Goal: Task Accomplishment & Management: Manage account settings

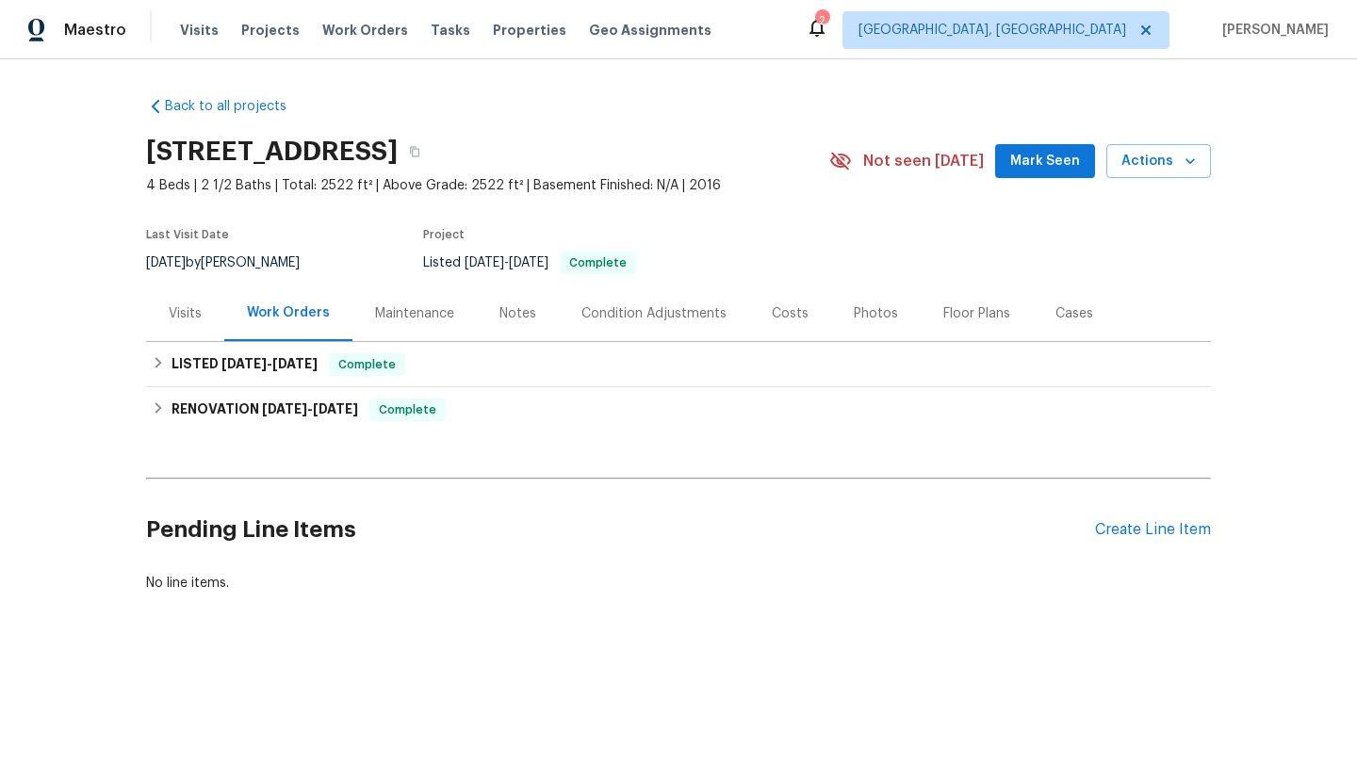
click at [198, 333] on div "Visits" at bounding box center [185, 314] width 78 height 56
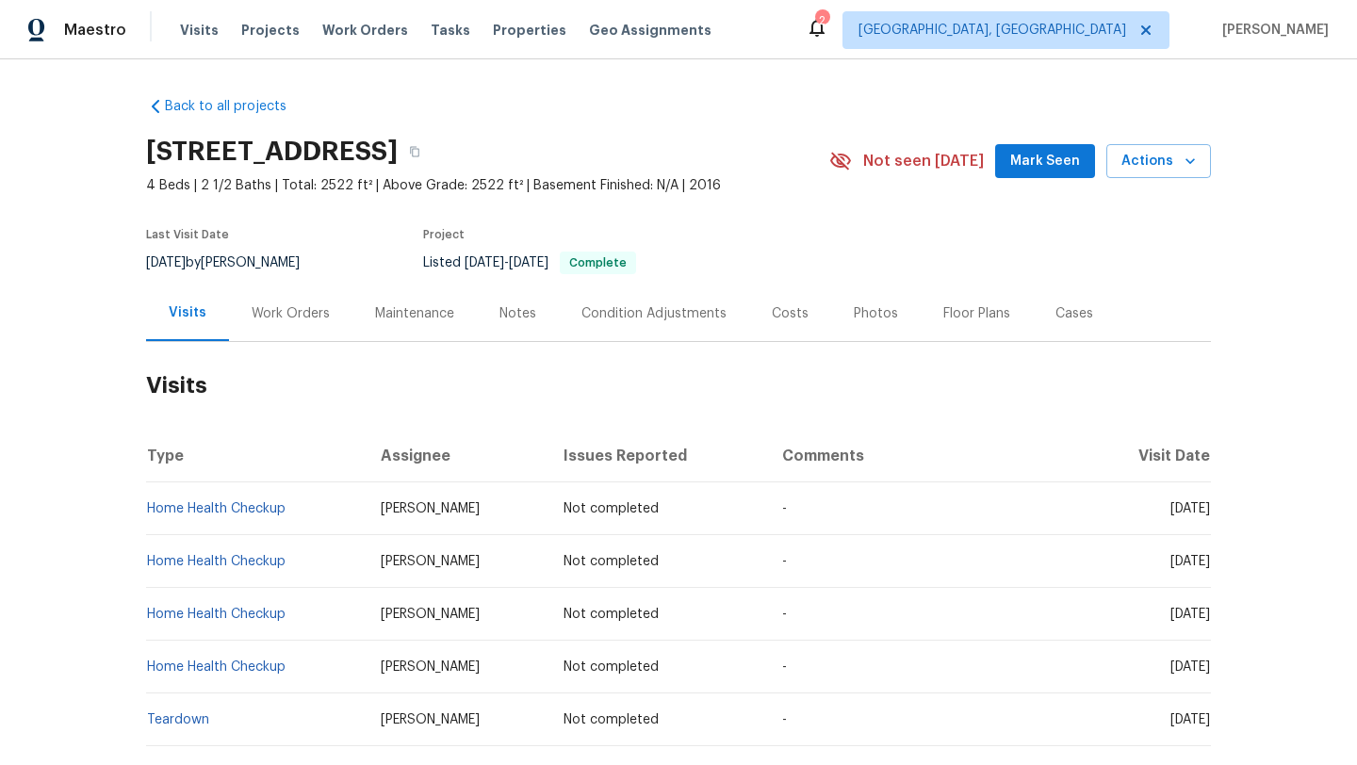
click at [298, 314] on div "Work Orders" at bounding box center [291, 313] width 78 height 19
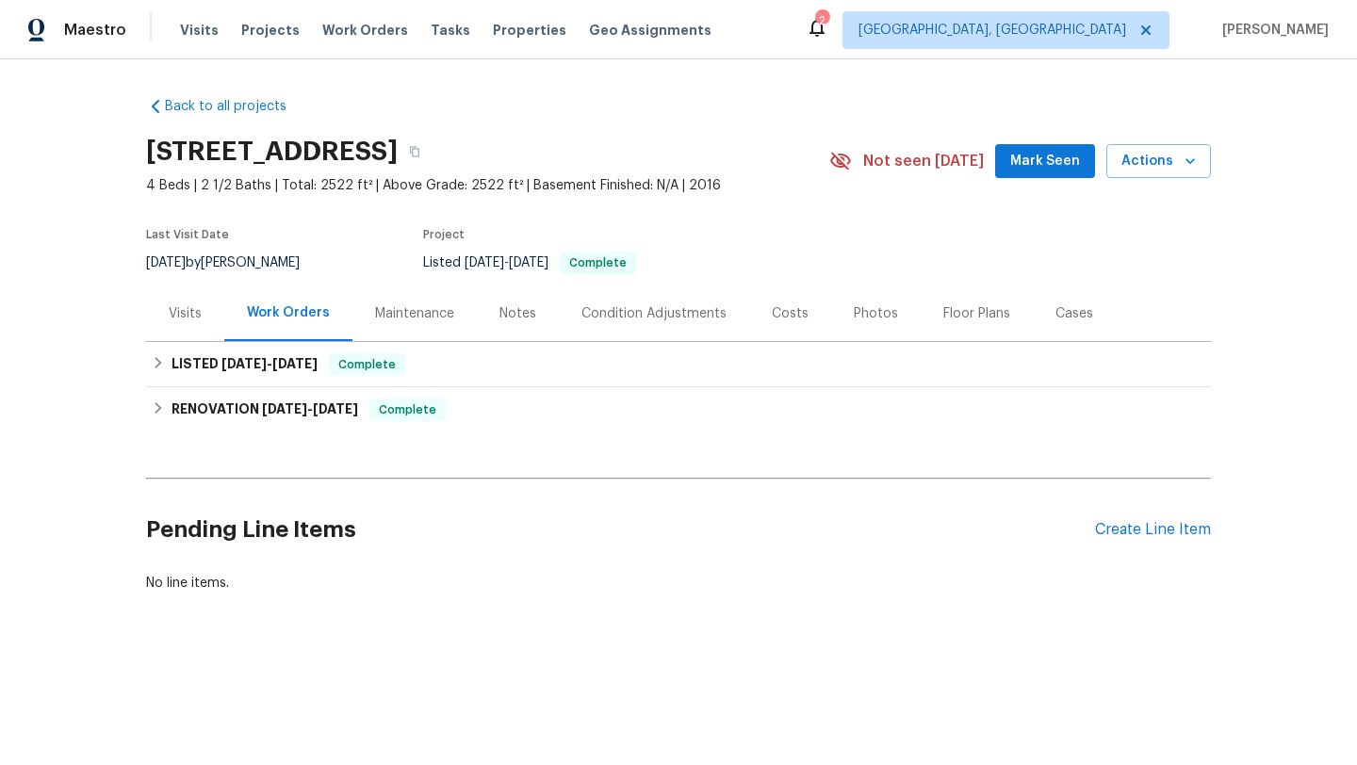
click at [177, 307] on div "Visits" at bounding box center [185, 313] width 33 height 19
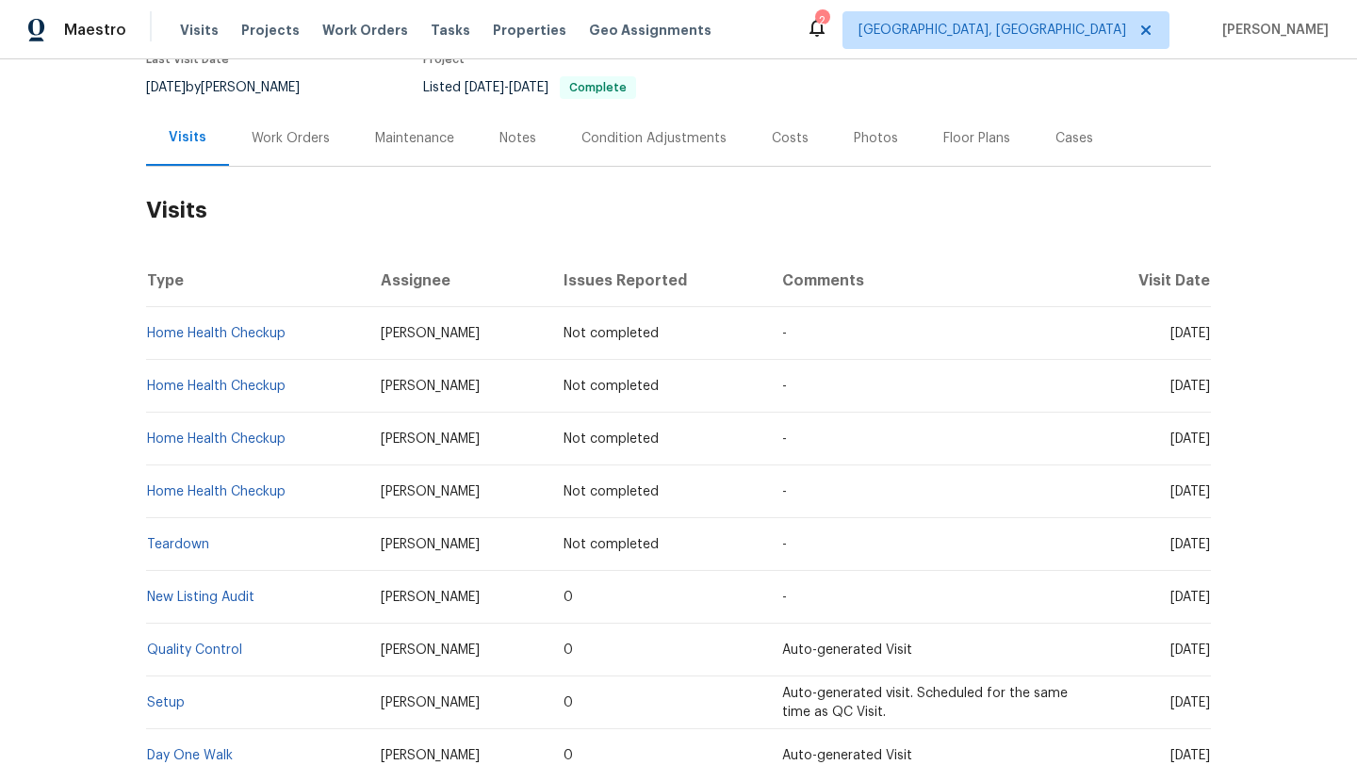
scroll to position [222, 0]
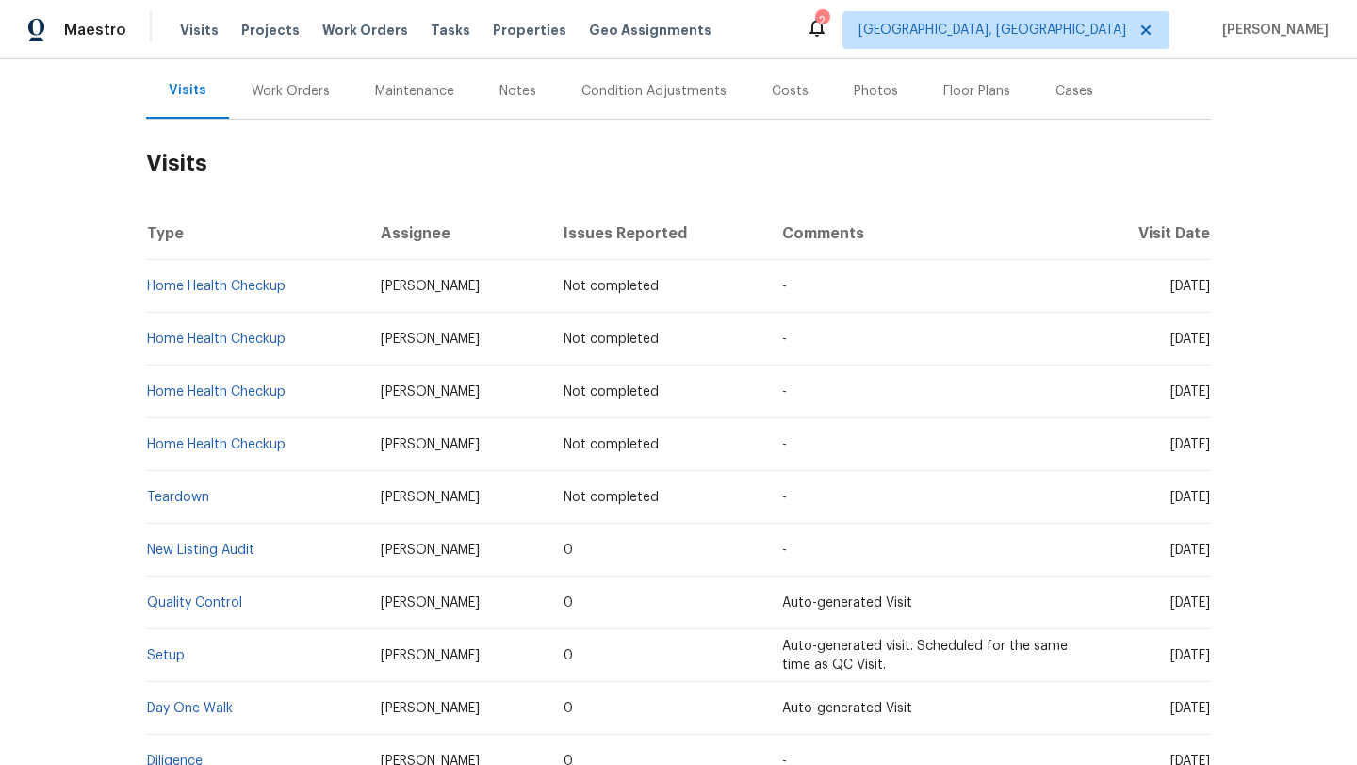
drag, startPoint x: 1133, startPoint y: 550, endPoint x: 1208, endPoint y: 555, distance: 75.5
click at [1208, 555] on span "[DATE]" at bounding box center [1190, 550] width 40 height 13
copy span "[DATE]"
click at [310, 108] on div "Work Orders" at bounding box center [290, 91] width 123 height 56
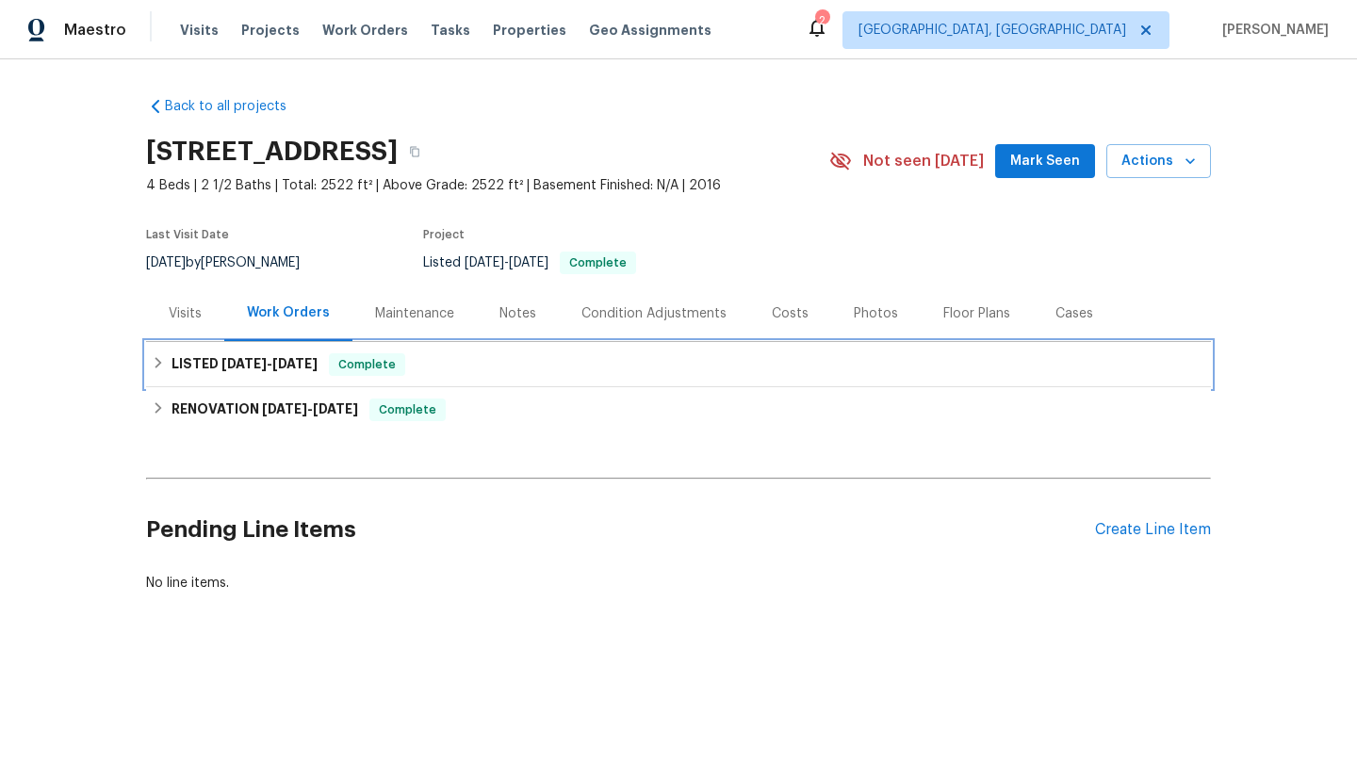
click at [338, 358] on span "Complete" at bounding box center [367, 364] width 73 height 19
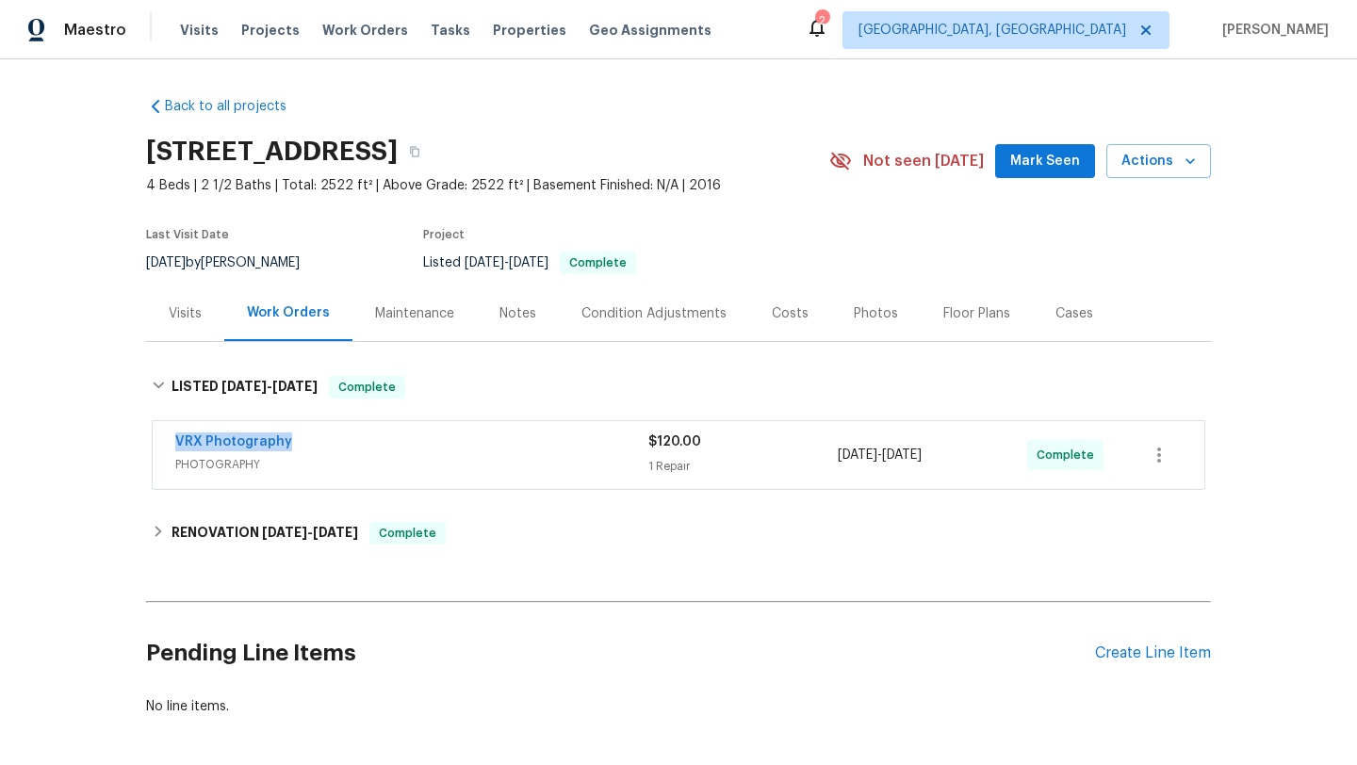
drag, startPoint x: 312, startPoint y: 445, endPoint x: 172, endPoint y: 442, distance: 140.4
click at [172, 442] on div "VRX Photography PHOTOGRAPHY $120.00 1 Repair [DATE] - [DATE] Complete" at bounding box center [679, 455] width 1052 height 68
copy link "VRX Photography"
drag, startPoint x: 966, startPoint y: 456, endPoint x: 832, endPoint y: 454, distance: 133.8
click at [832, 455] on div "VRX Photography PHOTOGRAPHY $120.00 1 Repair [DATE] - [DATE] Complete" at bounding box center [655, 455] width 961 height 45
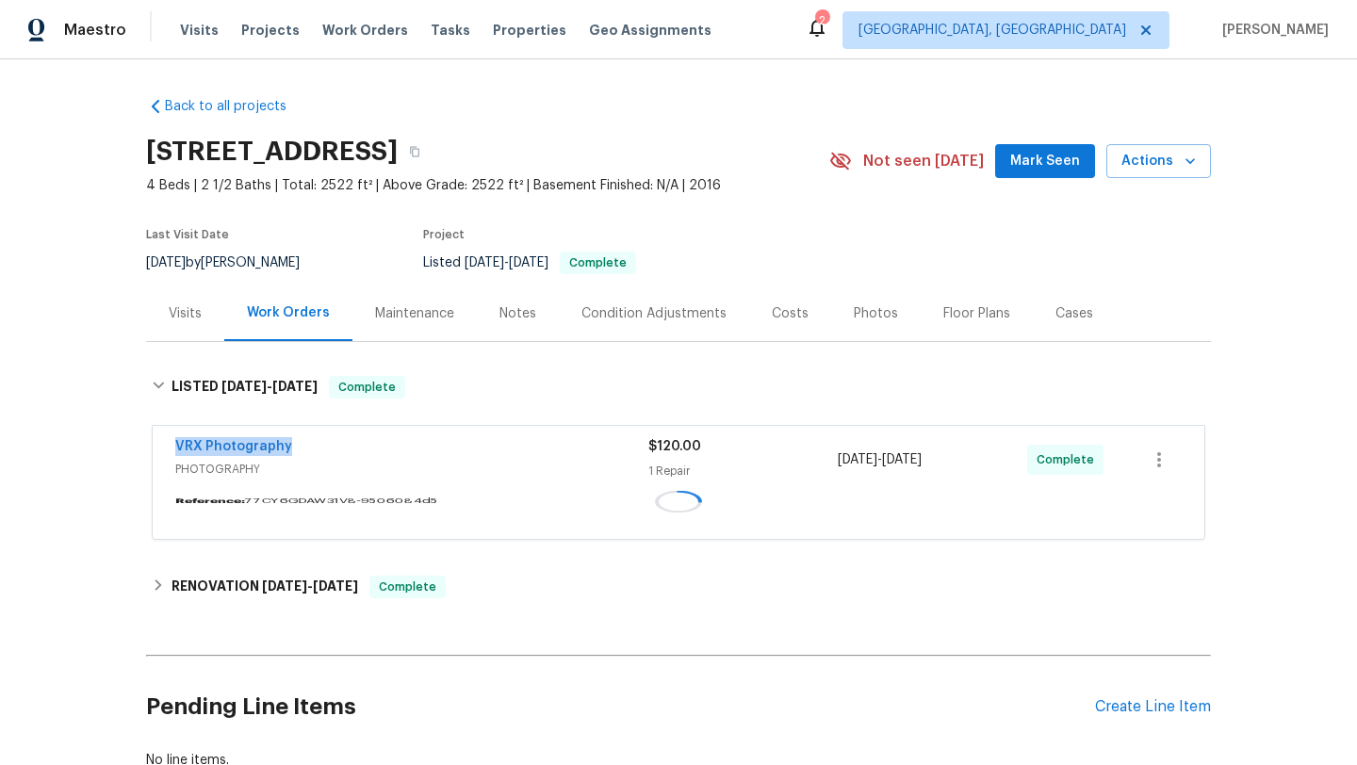
copy div "1 Repair [DATE] - [DATE]"
